Goal: Register for event/course

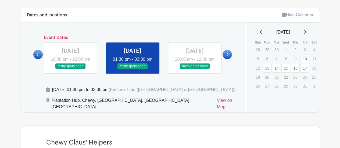
scroll to position [293, 0]
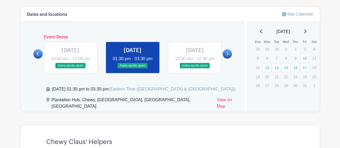
click at [228, 56] on icon at bounding box center [227, 54] width 2 height 4
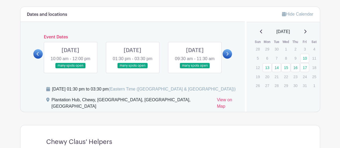
click at [70, 69] on link at bounding box center [70, 69] width 0 height 0
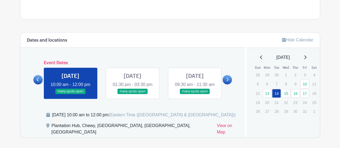
scroll to position [268, 0]
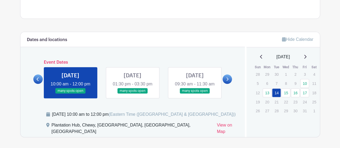
click at [132, 94] on link at bounding box center [132, 94] width 0 height 0
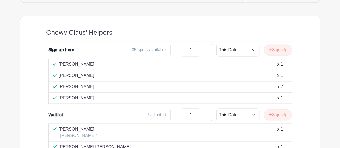
scroll to position [408, 0]
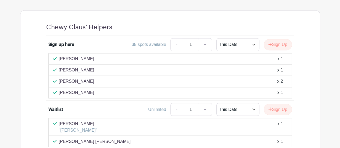
click at [126, 74] on div "[PERSON_NAME] x 1" at bounding box center [169, 69] width 243 height 11
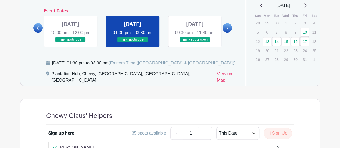
scroll to position [319, 0]
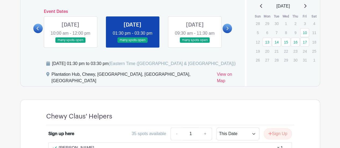
click at [70, 43] on link at bounding box center [70, 43] width 0 height 0
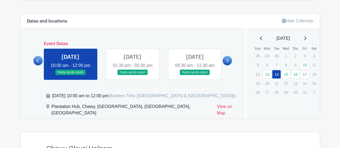
scroll to position [286, 0]
click at [132, 75] on link at bounding box center [132, 75] width 0 height 0
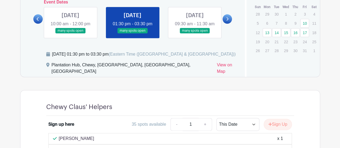
scroll to position [329, 0]
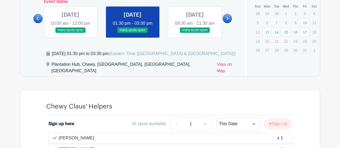
click at [70, 33] on link at bounding box center [70, 33] width 0 height 0
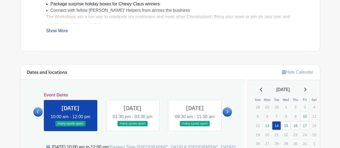
scroll to position [230, 0]
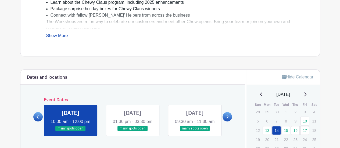
click at [195, 131] on link at bounding box center [195, 131] width 0 height 0
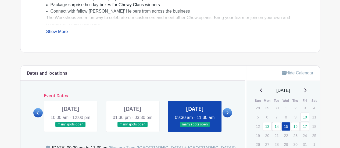
scroll to position [230, 0]
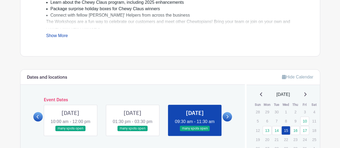
click at [228, 121] on link at bounding box center [226, 116] width 9 height 9
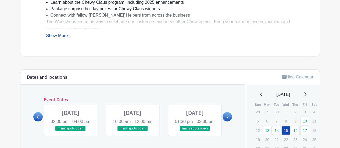
click at [70, 131] on link at bounding box center [70, 131] width 0 height 0
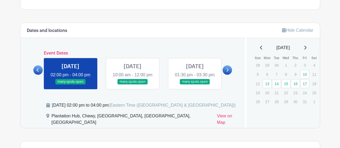
scroll to position [276, 0]
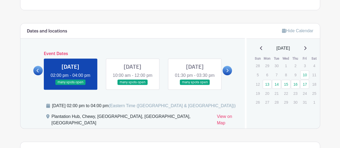
click at [38, 75] on link at bounding box center [37, 70] width 9 height 9
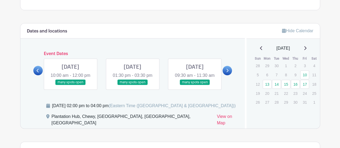
click at [195, 85] on link at bounding box center [195, 85] width 0 height 0
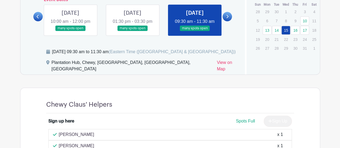
scroll to position [330, 0]
click at [228, 19] on icon at bounding box center [227, 16] width 2 height 3
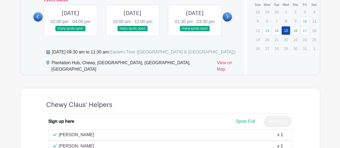
click at [70, 31] on link at bounding box center [70, 31] width 0 height 0
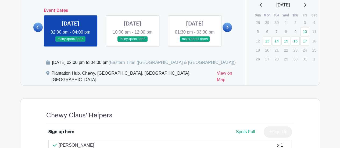
scroll to position [308, 0]
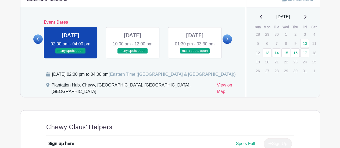
click at [132, 54] on link at bounding box center [132, 54] width 0 height 0
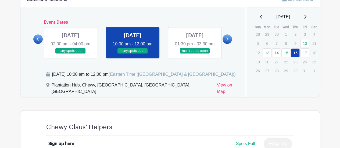
click at [195, 54] on link at bounding box center [195, 54] width 0 height 0
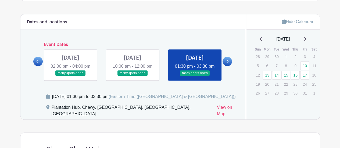
scroll to position [286, 0]
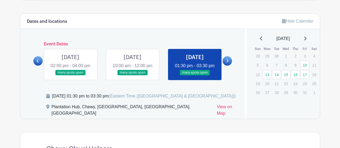
click at [226, 63] on icon at bounding box center [227, 61] width 2 height 4
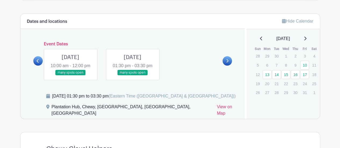
click at [70, 75] on link at bounding box center [70, 75] width 0 height 0
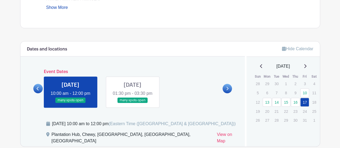
scroll to position [258, 0]
click at [132, 103] on link at bounding box center [132, 103] width 0 height 0
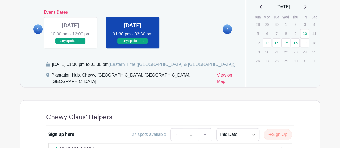
scroll to position [318, 0]
click at [38, 27] on icon at bounding box center [38, 29] width 2 height 4
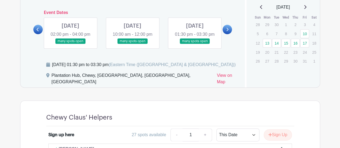
click at [39, 27] on div "Event Dates FRI Oct 10, 2025 10:00 am - 12:00 pm many spots open FRI Oct 10, 20…" at bounding box center [132, 29] width 199 height 38
click at [39, 31] on icon at bounding box center [38, 29] width 2 height 4
click at [132, 44] on link at bounding box center [132, 44] width 0 height 0
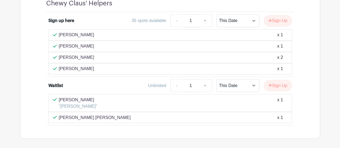
scroll to position [432, 0]
click at [95, 104] on p ""[PERSON_NAME]"" at bounding box center [78, 106] width 38 height 6
click at [102, 114] on p "[PERSON_NAME] [PERSON_NAME]" at bounding box center [95, 117] width 72 height 6
click at [102, 115] on p "[PERSON_NAME] [PERSON_NAME]" at bounding box center [95, 117] width 72 height 6
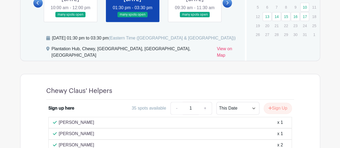
scroll to position [279, 0]
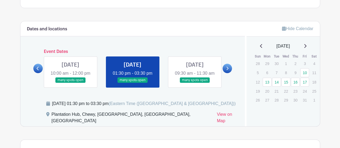
click at [195, 83] on link at bounding box center [195, 83] width 0 height 0
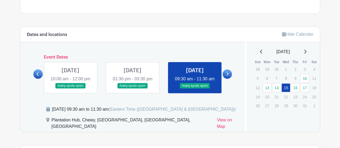
scroll to position [273, 0]
click at [229, 78] on link at bounding box center [226, 73] width 9 height 9
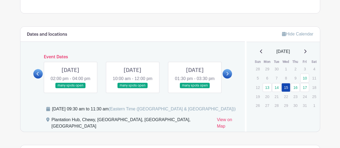
click at [70, 88] on link at bounding box center [70, 88] width 0 height 0
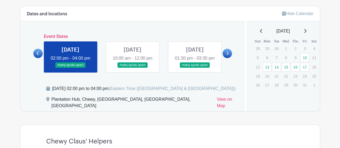
scroll to position [295, 0]
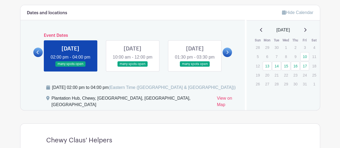
click at [132, 67] on link at bounding box center [132, 67] width 0 height 0
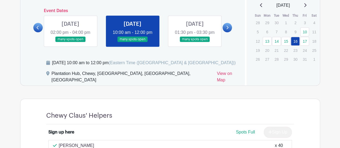
scroll to position [305, 0]
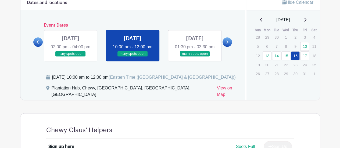
click at [195, 57] on link at bounding box center [195, 57] width 0 height 0
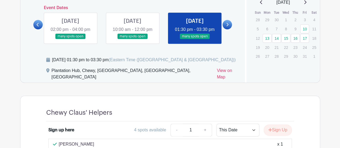
scroll to position [322, 0]
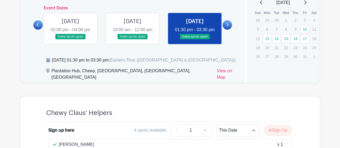
click at [229, 26] on link at bounding box center [226, 24] width 9 height 9
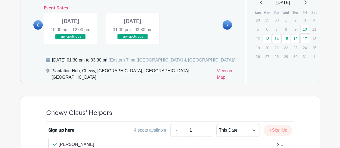
click at [70, 39] on link at bounding box center [70, 39] width 0 height 0
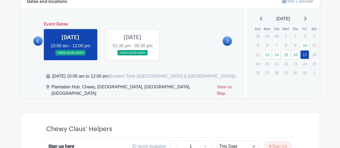
scroll to position [306, 0]
click at [130, 27] on div "FRI Oct 17, 2025 10:00 am - 12:00 pm many spots open FRI Oct 17, 2025 01:30 pm …" at bounding box center [132, 42] width 186 height 35
click at [132, 56] on link at bounding box center [132, 56] width 0 height 0
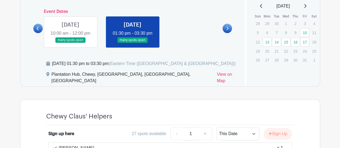
scroll to position [319, 0]
click at [38, 28] on icon at bounding box center [38, 28] width 2 height 4
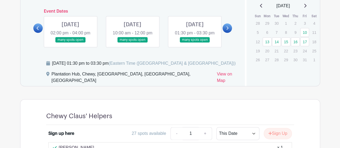
click at [195, 43] on link at bounding box center [195, 43] width 0 height 0
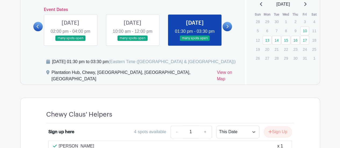
scroll to position [320, 0]
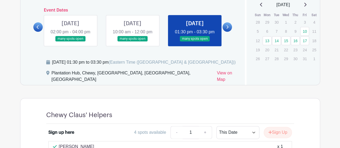
click at [132, 42] on link at bounding box center [132, 42] width 0 height 0
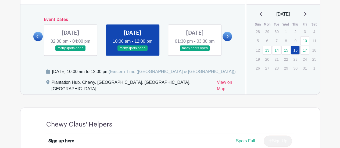
scroll to position [310, 0]
click at [70, 51] on link at bounding box center [70, 51] width 0 height 0
